Goal: Find specific page/section: Find specific page/section

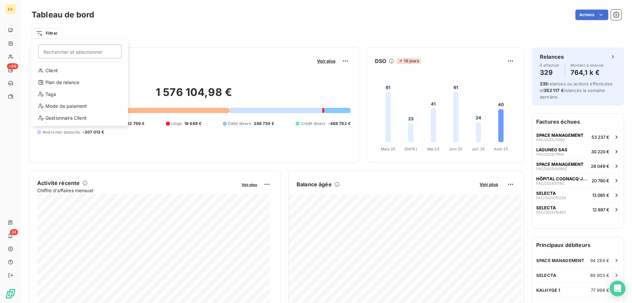
click at [48, 32] on html "EX +99 24 Tableau de bord Actions Filtrer Rechercher et sélectionner Client Pla…" at bounding box center [316, 151] width 632 height 303
click at [60, 80] on div "Plan de relance" at bounding box center [79, 82] width 91 height 11
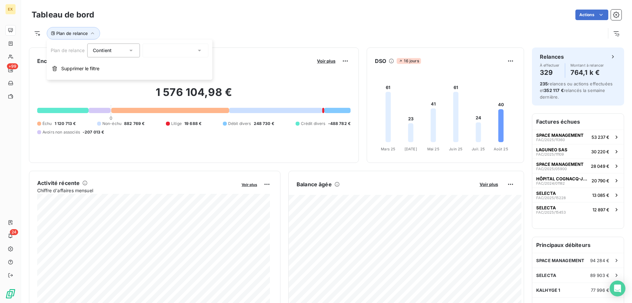
click at [243, 27] on div "Plan de relance" at bounding box center [327, 31] width 590 height 18
click at [77, 34] on span "Plan de relance" at bounding box center [72, 33] width 32 height 5
click at [165, 54] on div at bounding box center [176, 50] width 66 height 14
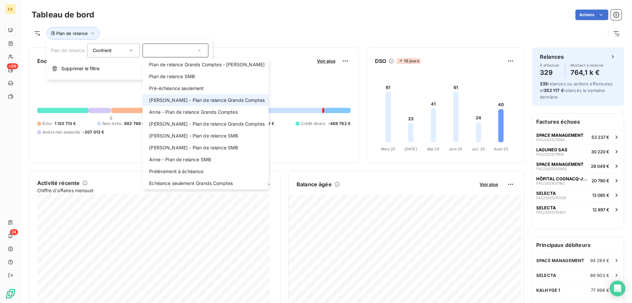
click at [170, 102] on span "[PERSON_NAME] - Plan de relance Grands Comptes" at bounding box center [207, 100] width 116 height 7
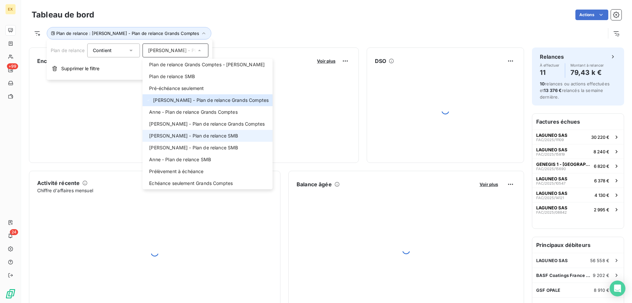
click at [172, 133] on span "[PERSON_NAME] - Plan de relance SMB" at bounding box center [193, 135] width 89 height 7
click at [286, 29] on div "Plan de relance : [PERSON_NAME] - Plan de relance Grands Comptes , ..." at bounding box center [319, 33] width 574 height 13
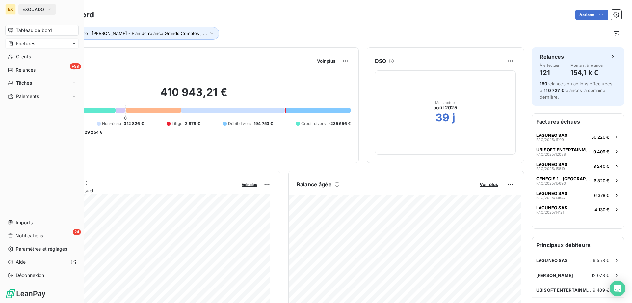
click at [17, 46] on span "Factures" at bounding box center [25, 43] width 19 height 7
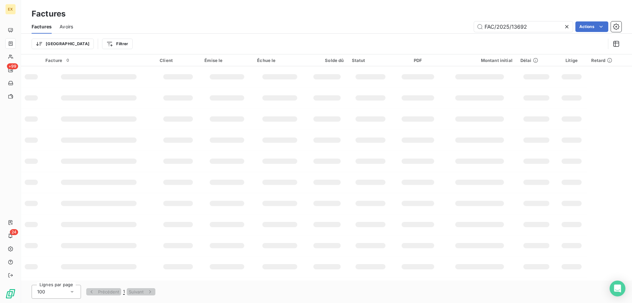
drag, startPoint x: 530, startPoint y: 24, endPoint x: 465, endPoint y: 24, distance: 65.5
click at [465, 24] on div "FAC/2025/13692 Actions" at bounding box center [351, 26] width 541 height 11
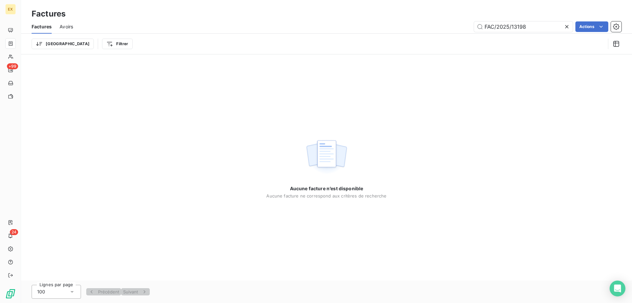
drag, startPoint x: 486, startPoint y: 24, endPoint x: 466, endPoint y: 27, distance: 19.9
click at [467, 27] on div "FAC/2025/13198 Actions" at bounding box center [351, 26] width 541 height 11
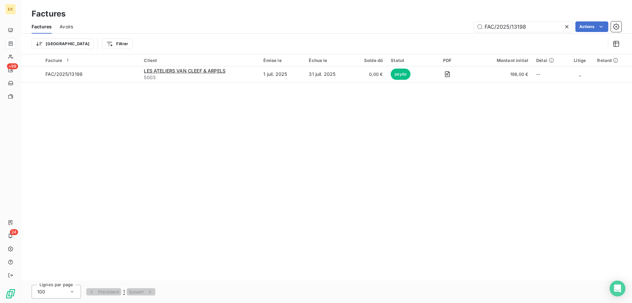
type input "FAC/2025/13198"
